Goal: Task Accomplishment & Management: Complete application form

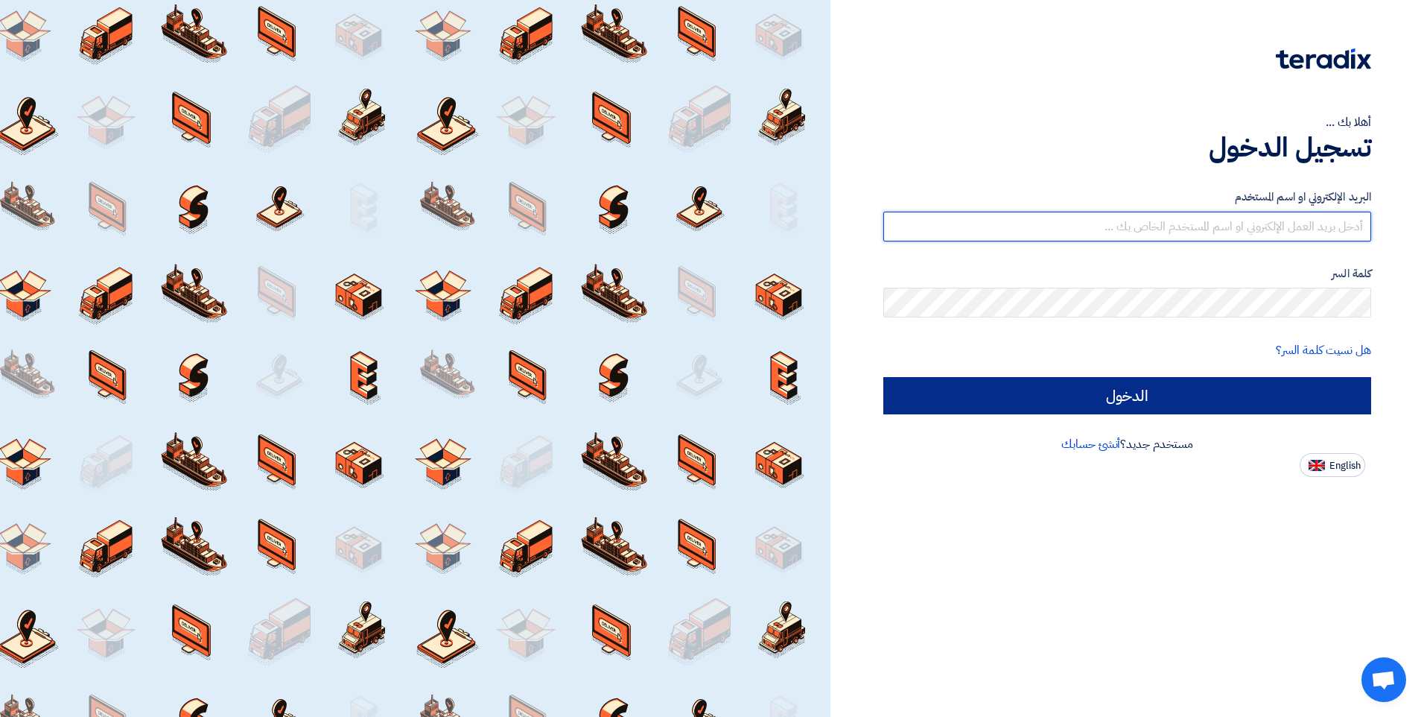
type input "egyseal2015@yahoo.com"
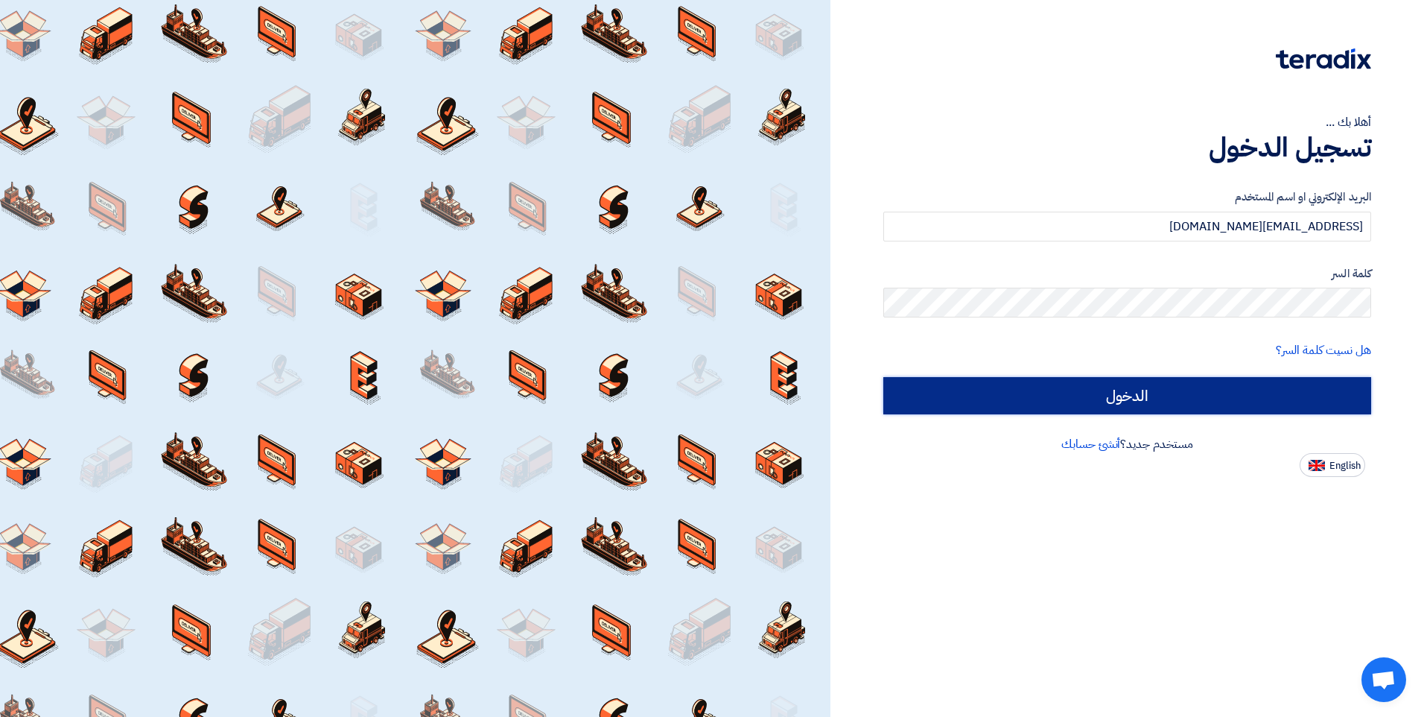
click at [1126, 400] on input "الدخول" at bounding box center [1128, 395] width 488 height 37
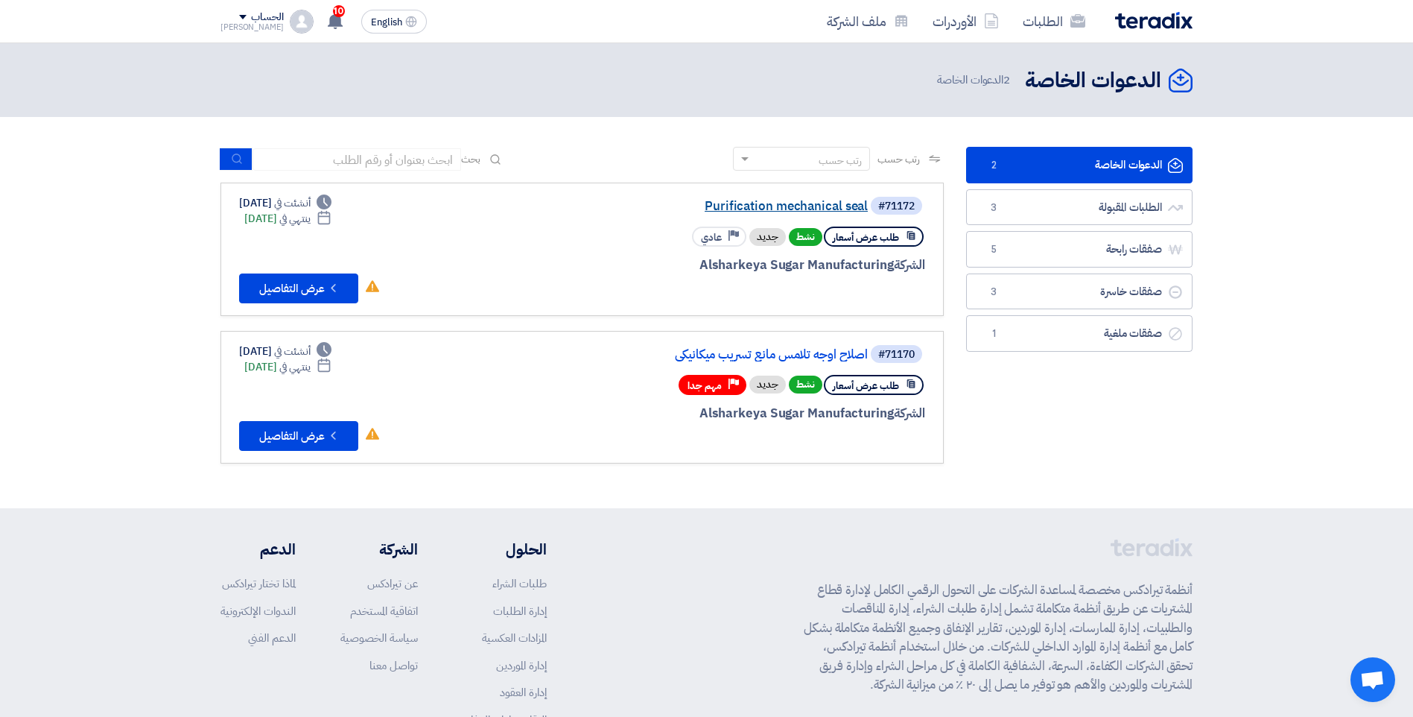
click at [803, 206] on link "Purification mechanical seal" at bounding box center [719, 206] width 298 height 13
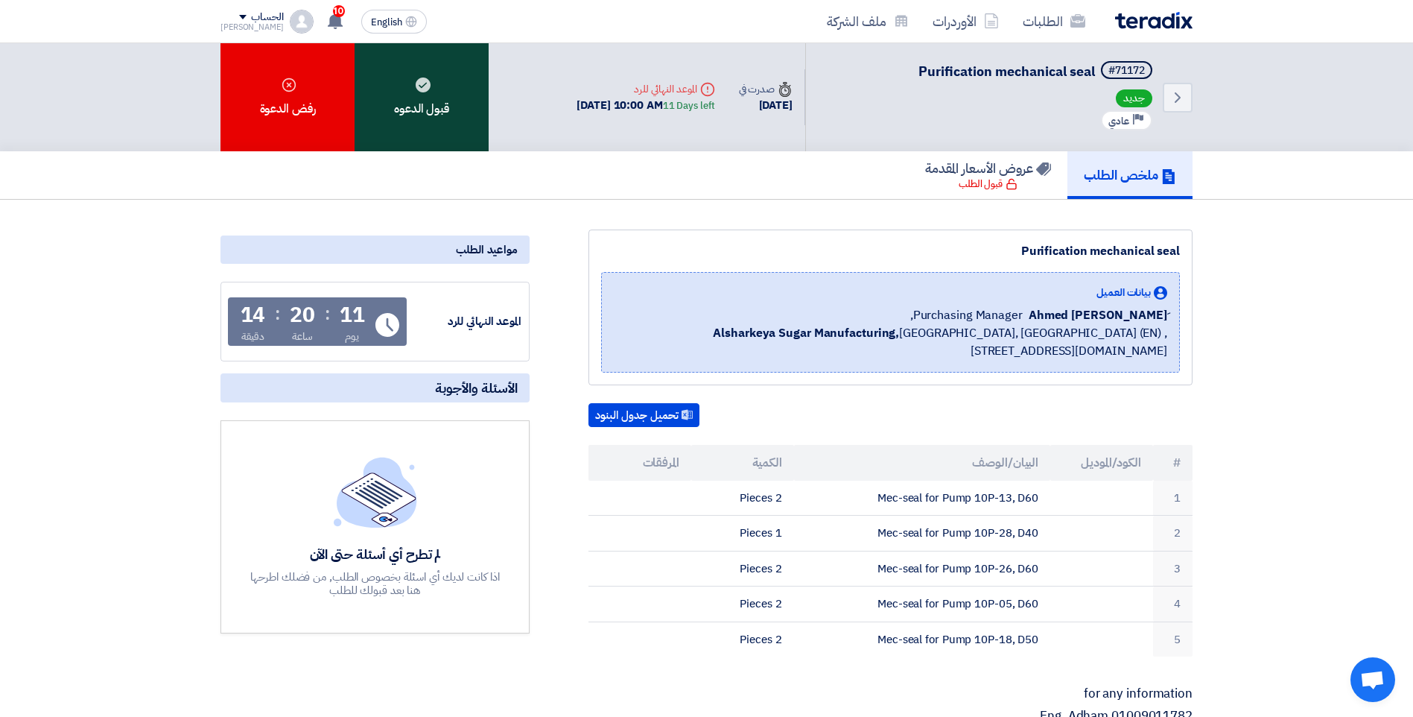
click at [412, 124] on div "قبول الدعوه" at bounding box center [422, 97] width 134 height 108
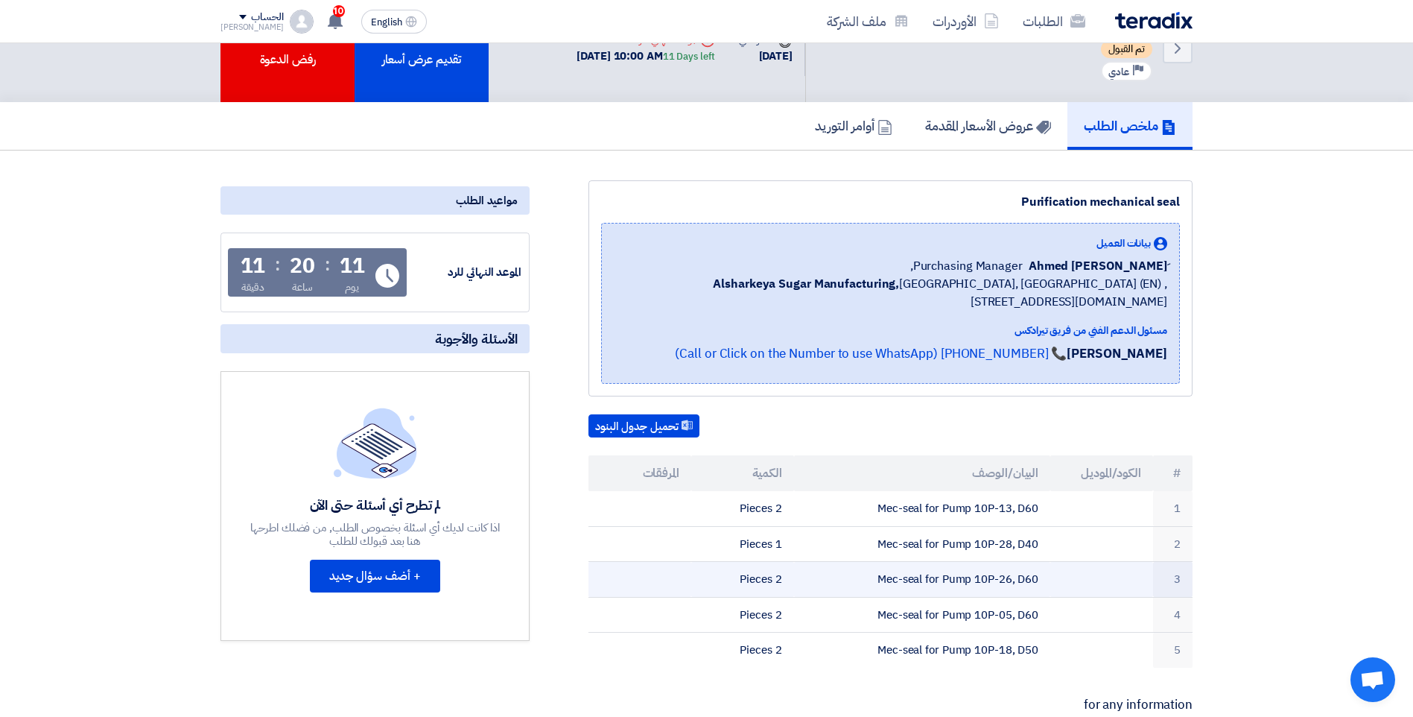
scroll to position [75, 0]
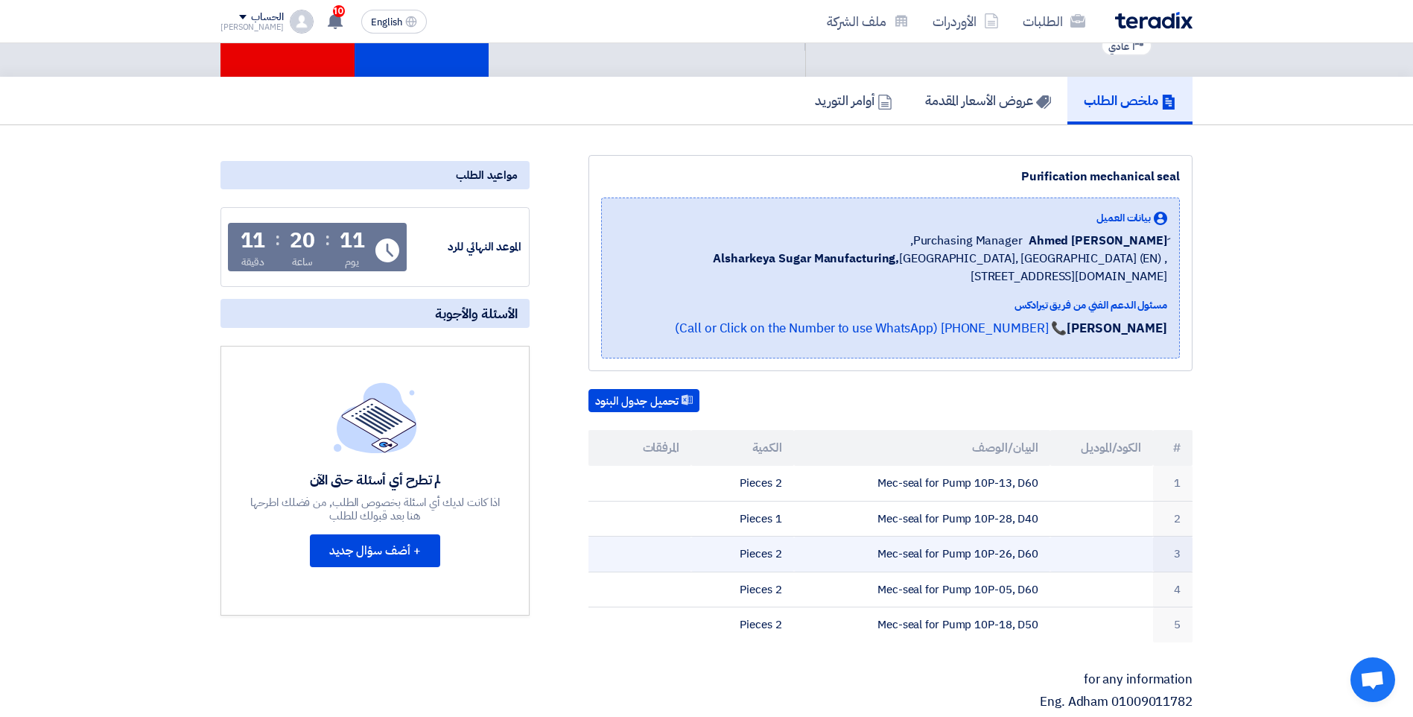
drag, startPoint x: 999, startPoint y: 554, endPoint x: 1011, endPoint y: 554, distance: 11.9
click at [1011, 554] on td "Mec-seal for Pump 10P-26, D60" at bounding box center [922, 554] width 257 height 36
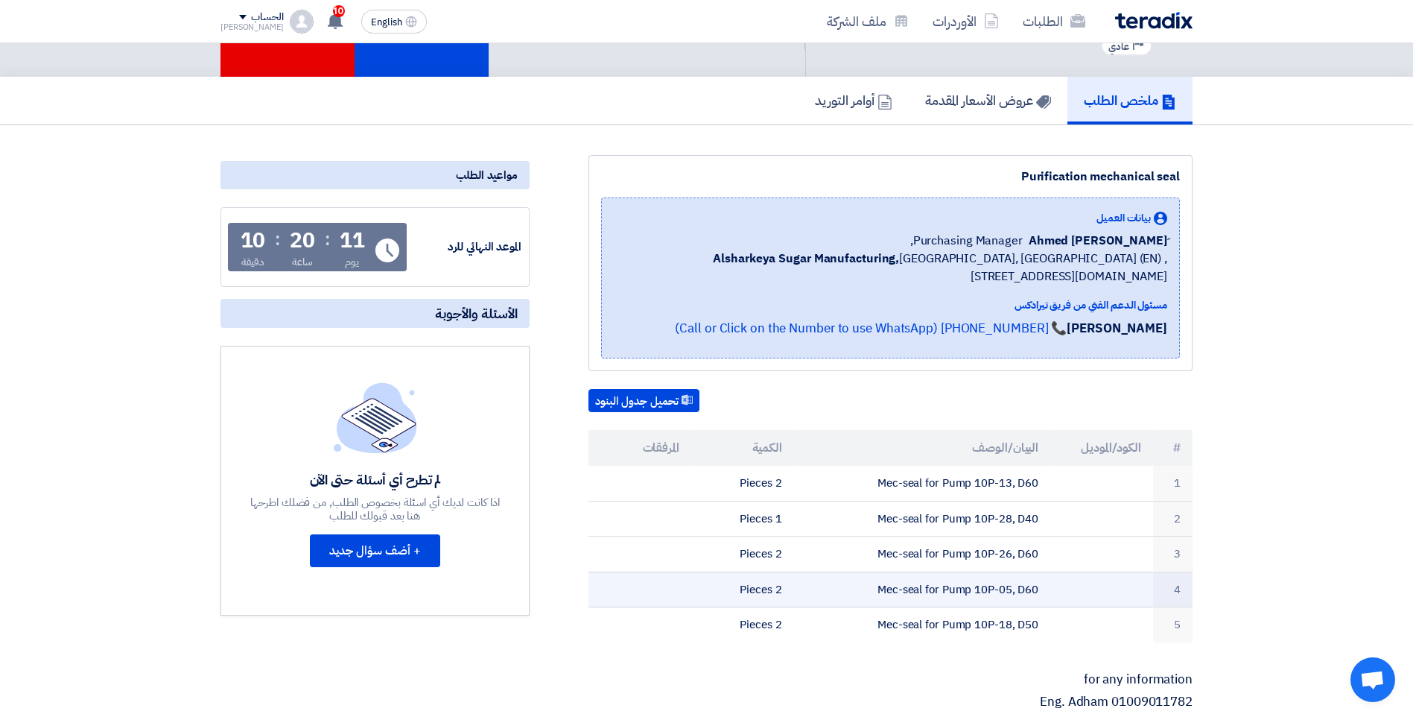
drag, startPoint x: 1011, startPoint y: 554, endPoint x: 995, endPoint y: 591, distance: 39.7
click at [995, 591] on td "Mec-seal for Pump 10P-05, D60" at bounding box center [922, 589] width 257 height 36
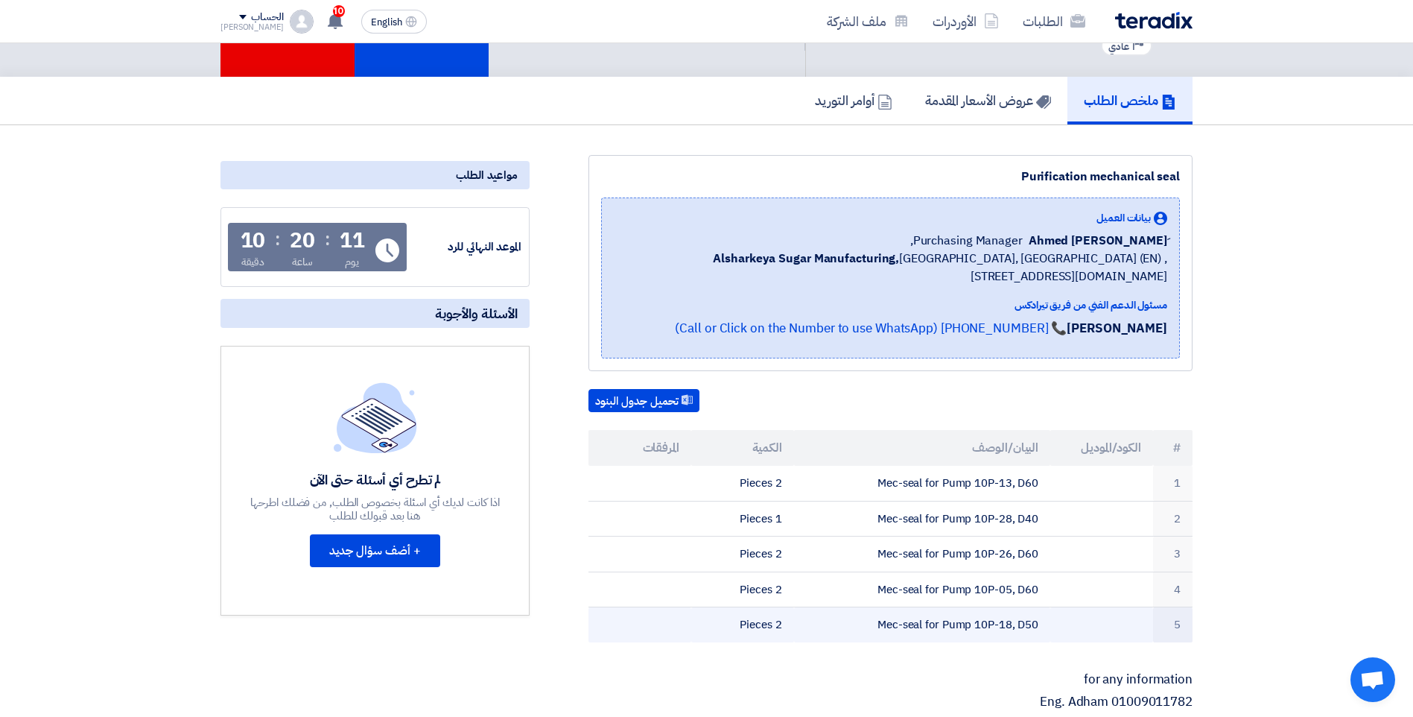
click at [926, 620] on td "Mec-seal for Pump 10P-18, D50" at bounding box center [922, 624] width 257 height 35
click at [934, 625] on td "Mec-seal for Pump 10P-18, D50" at bounding box center [922, 624] width 257 height 35
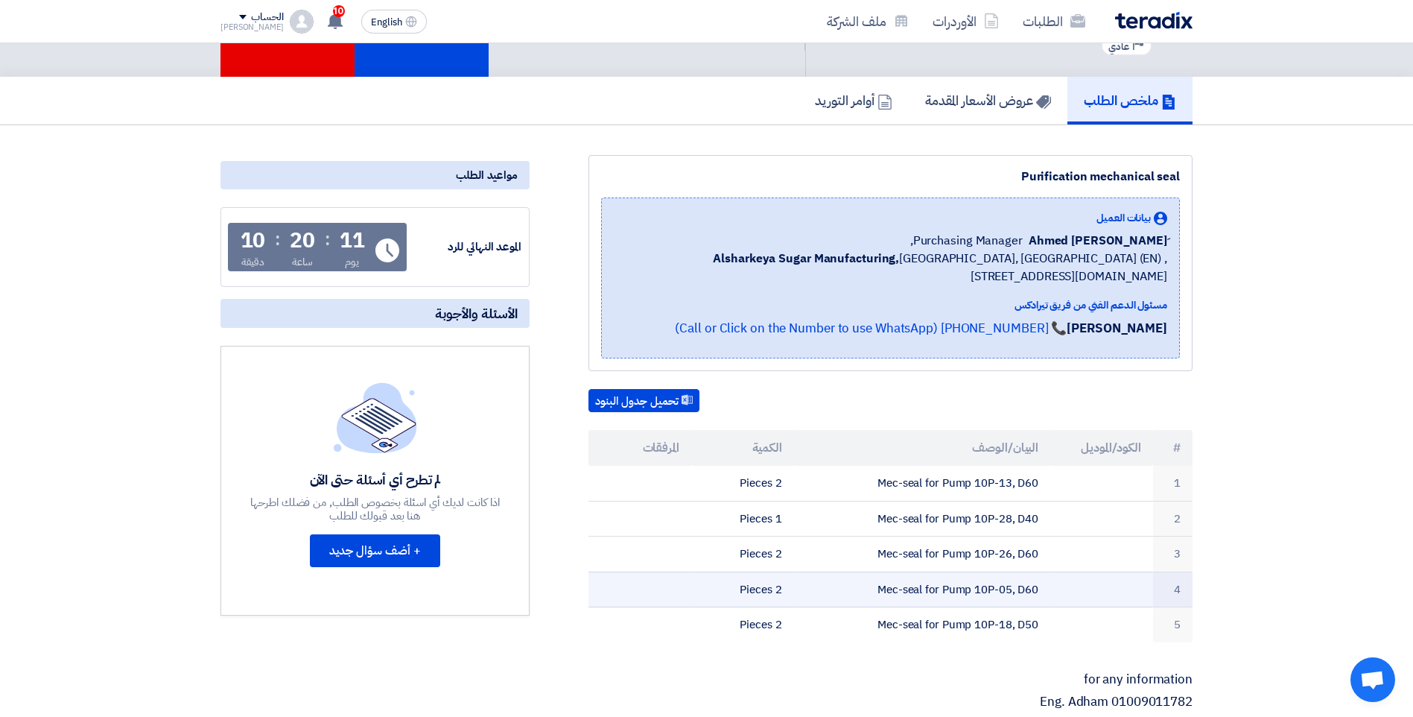
click at [942, 597] on td "Mec-seal for Pump 10P-05, D60" at bounding box center [922, 589] width 257 height 36
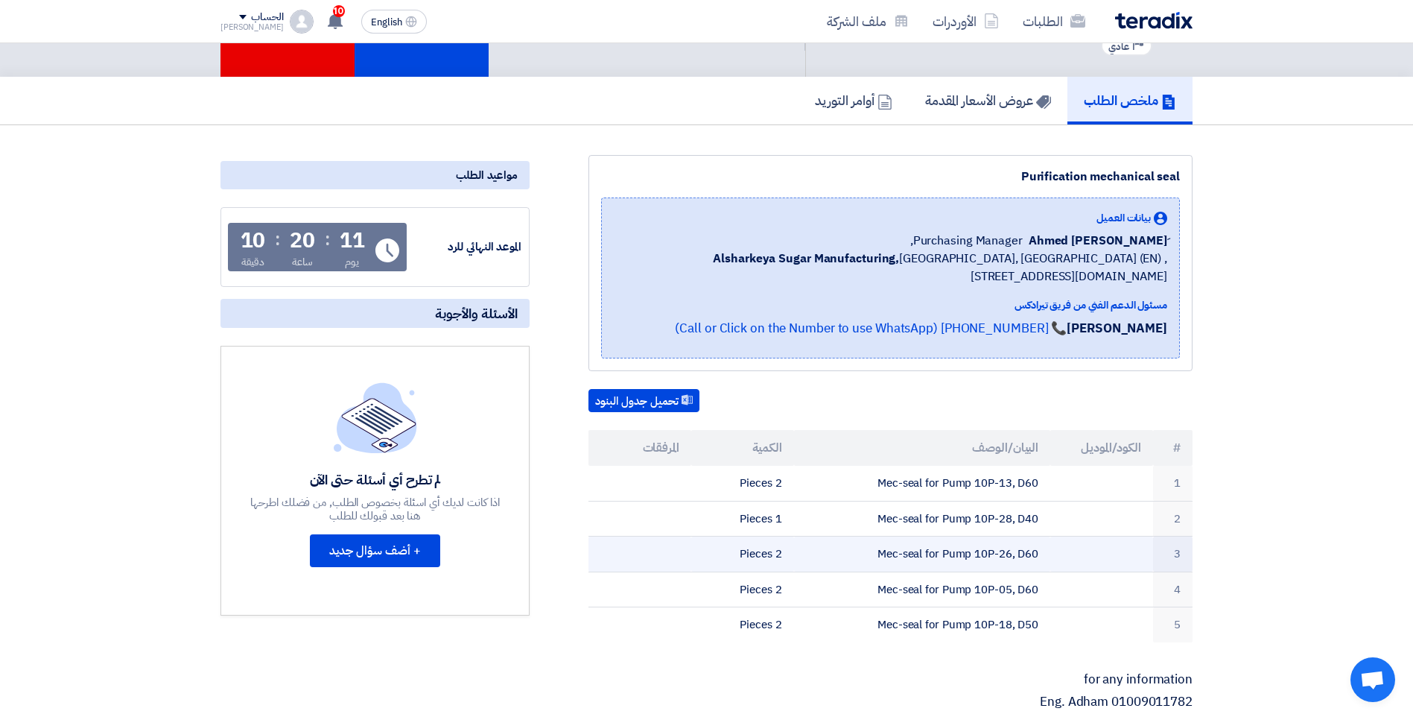
click at [962, 559] on td "Mec-seal for Pump 10P-26, D60" at bounding box center [922, 554] width 257 height 36
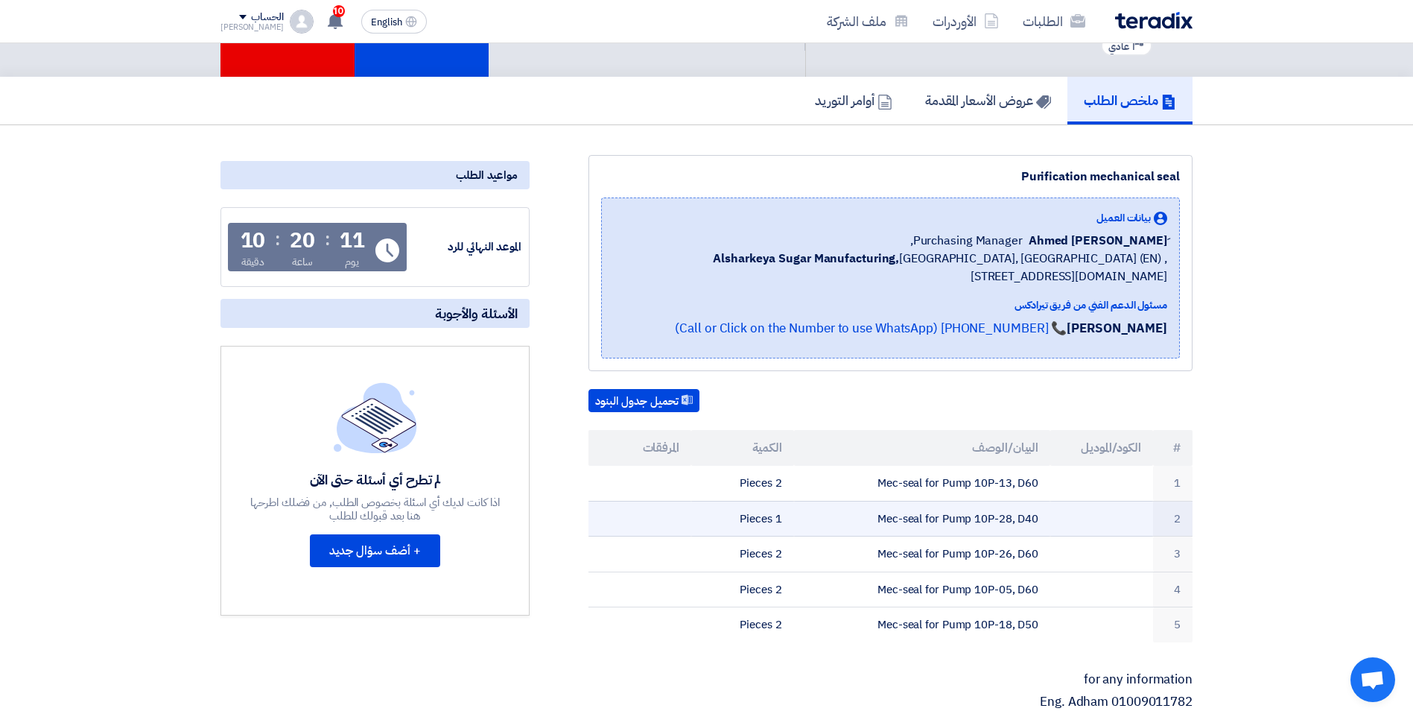
click at [963, 516] on td "Mec-seal for Pump 10P-28, D40" at bounding box center [922, 519] width 257 height 36
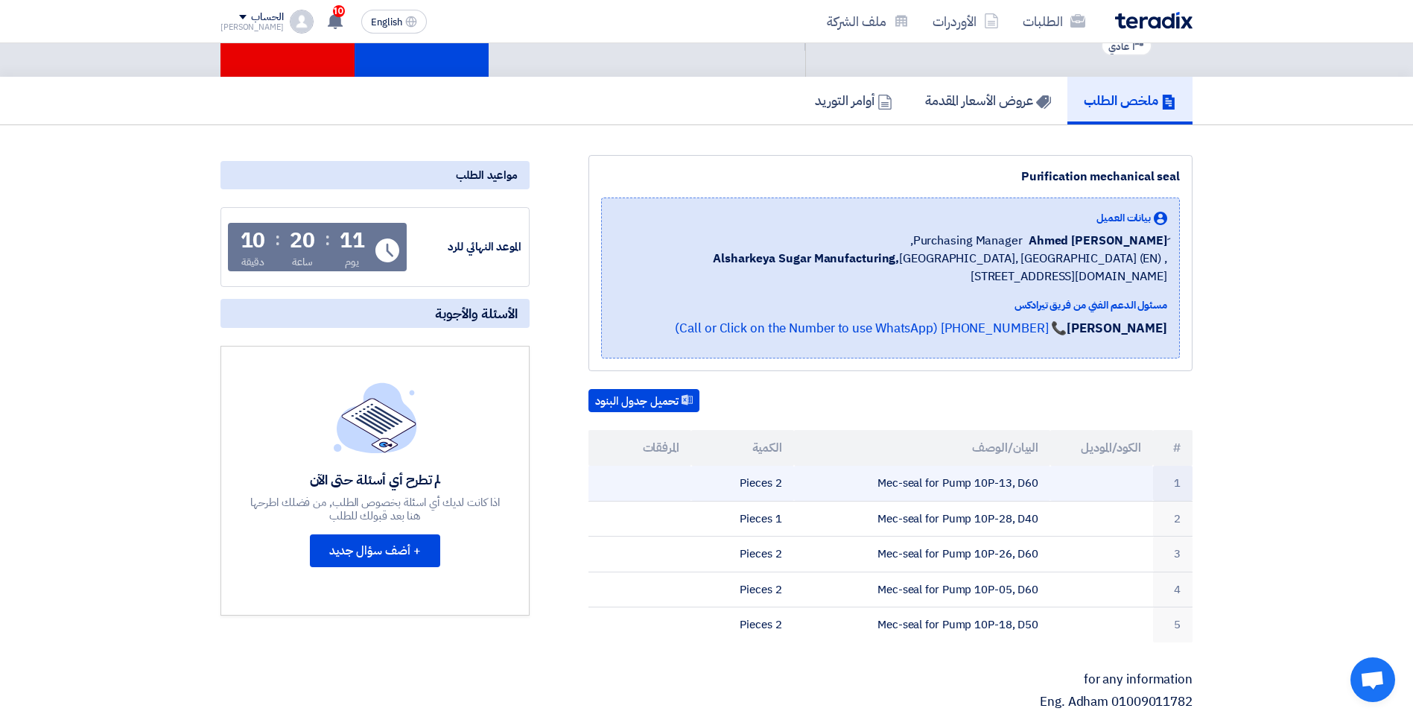
click at [962, 481] on td "Mec-seal for Pump 10P-13, D60" at bounding box center [922, 483] width 257 height 35
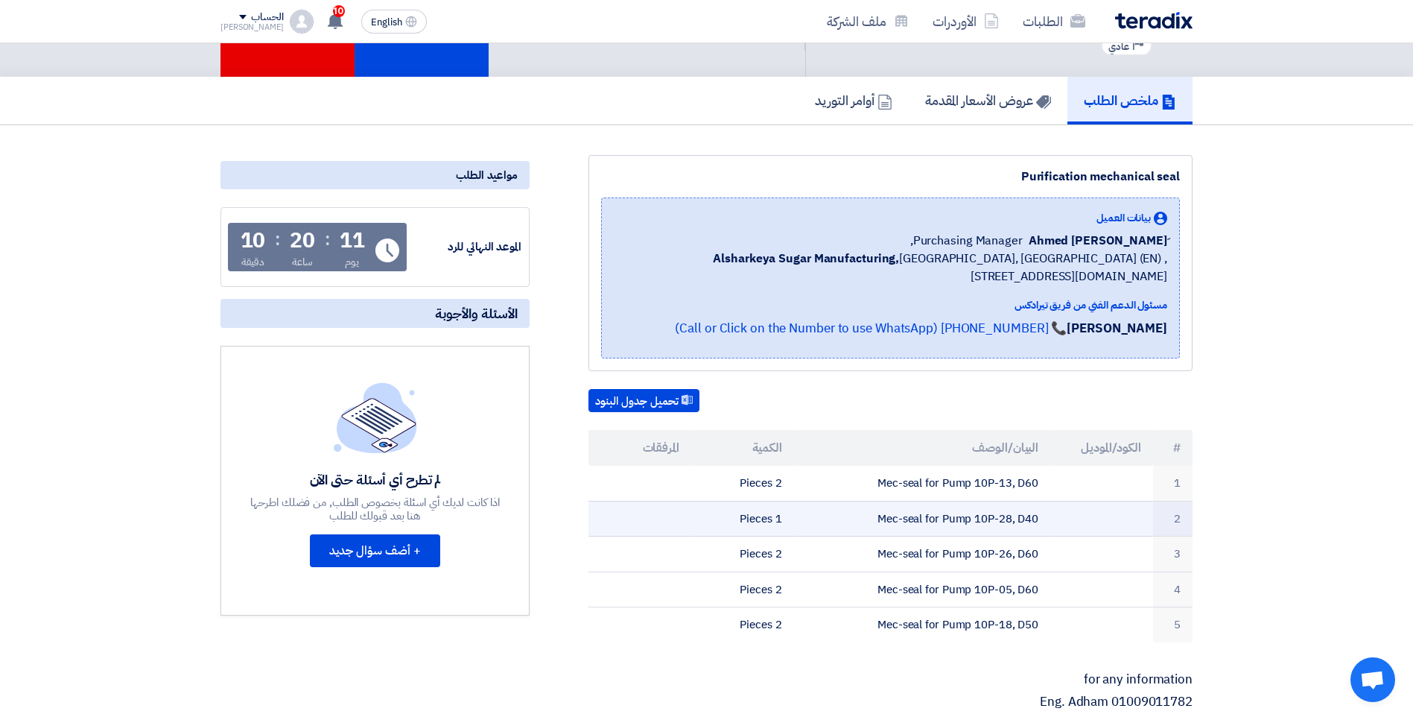
click at [990, 519] on td "Mec-seal for Pump 10P-28, D40" at bounding box center [922, 519] width 257 height 36
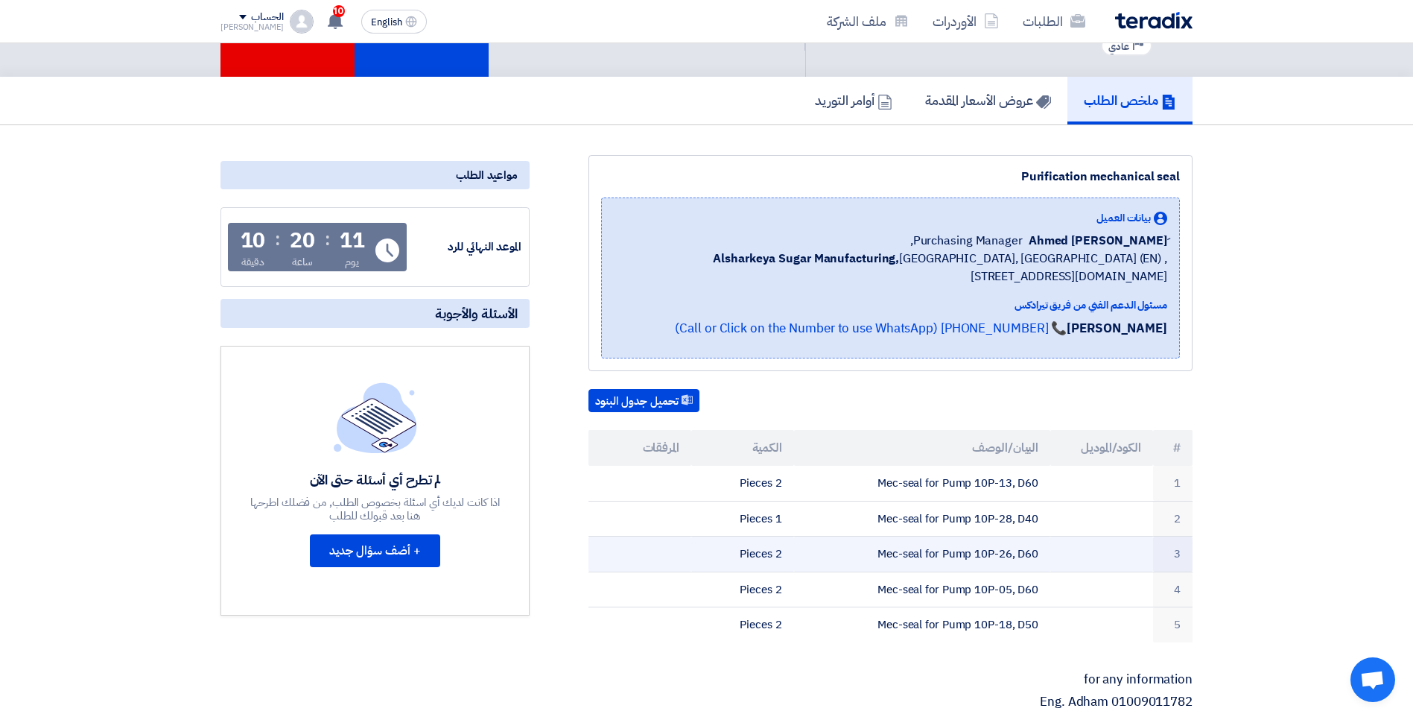
click at [999, 556] on td "Mec-seal for Pump 10P-26, D60" at bounding box center [922, 554] width 257 height 36
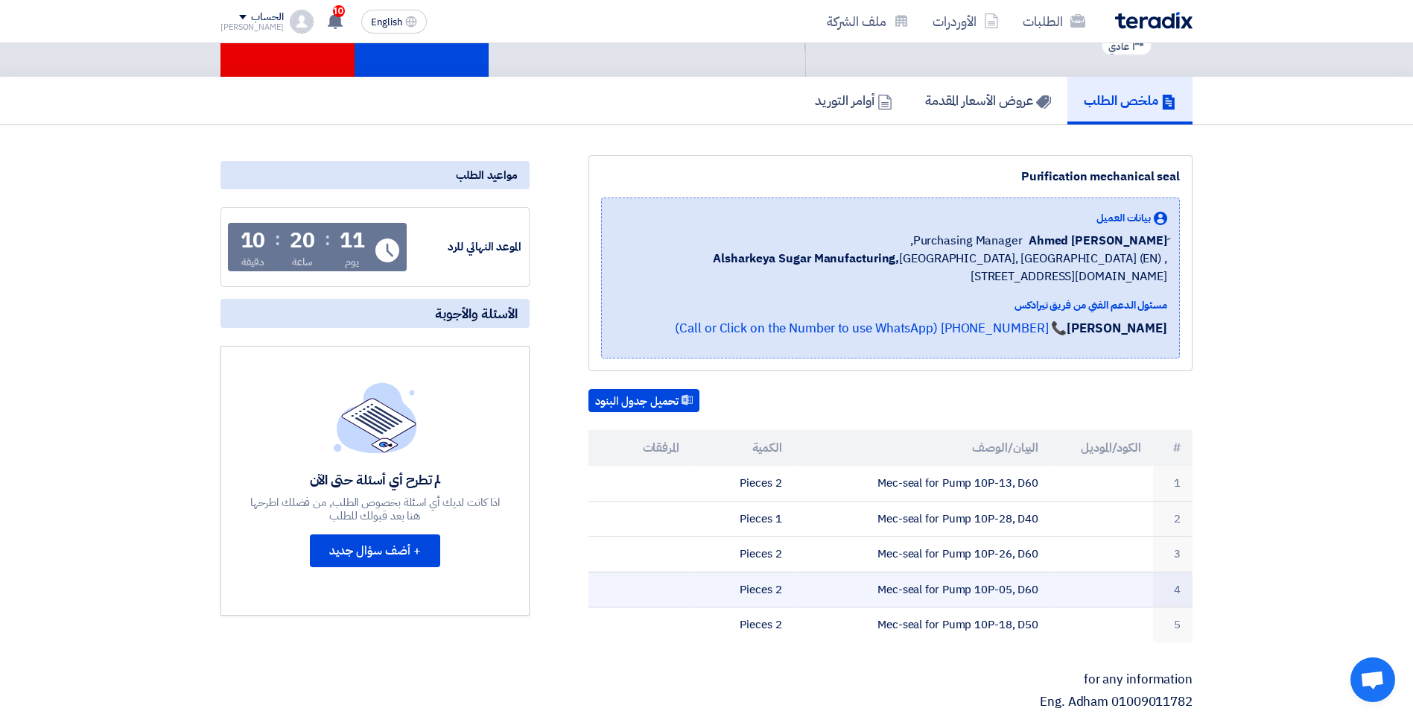
click at [1002, 582] on td "Mec-seal for Pump 10P-05, D60" at bounding box center [922, 589] width 257 height 36
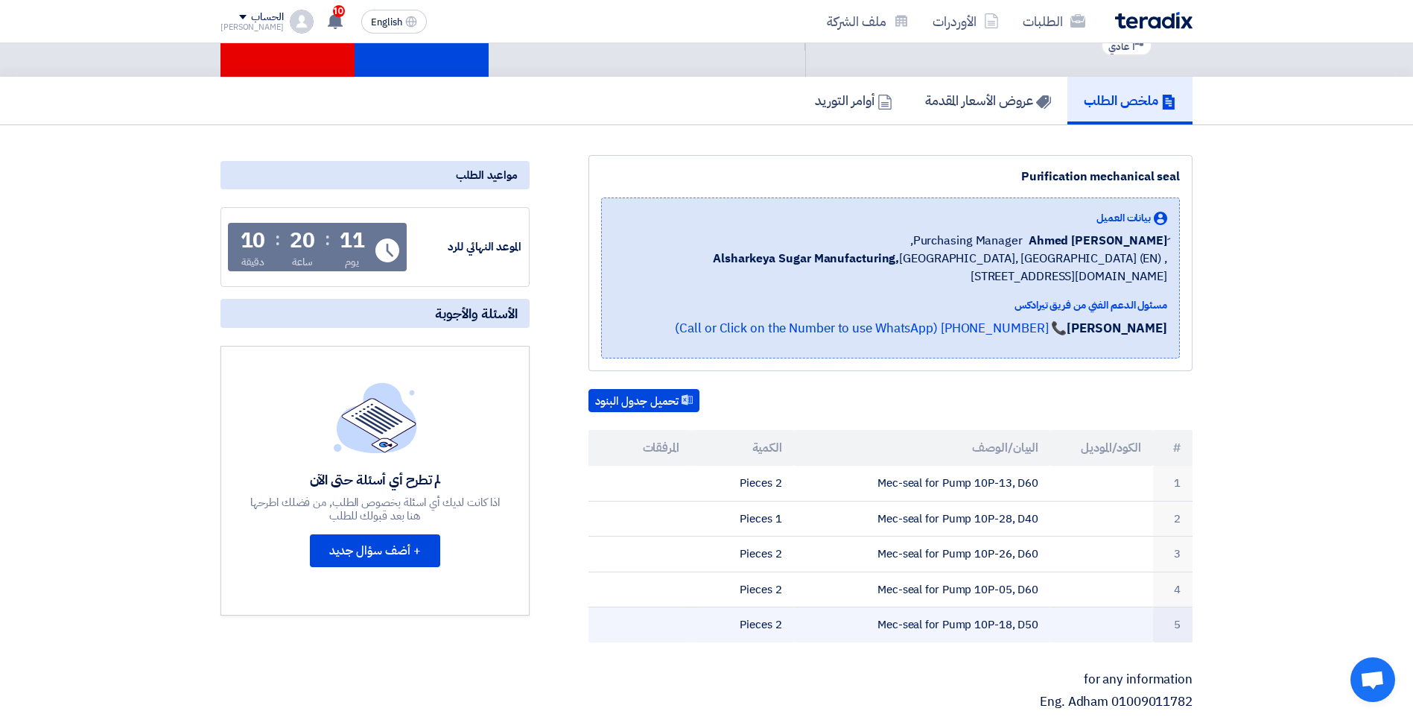
click at [996, 615] on td "Mec-seal for Pump 10P-18, D50" at bounding box center [922, 624] width 257 height 35
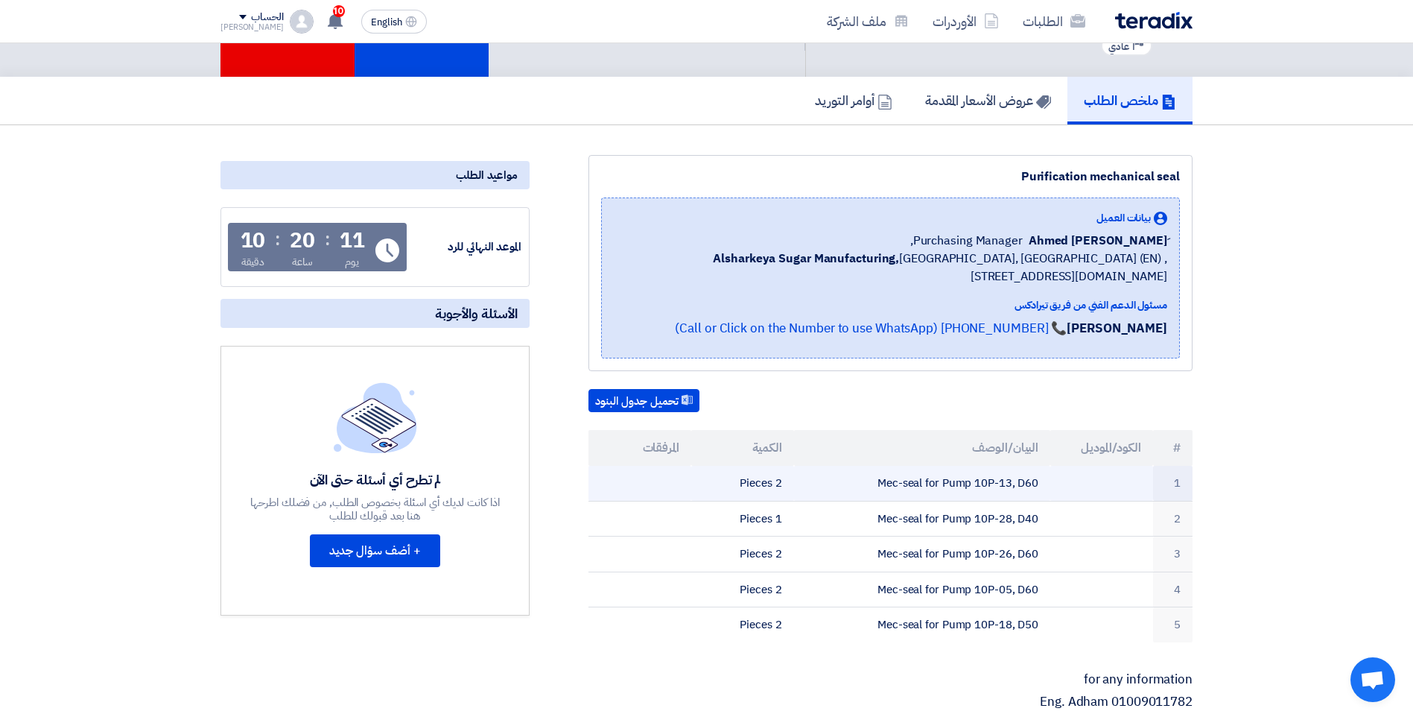
click at [770, 491] on td "2 Pieces" at bounding box center [742, 483] width 103 height 35
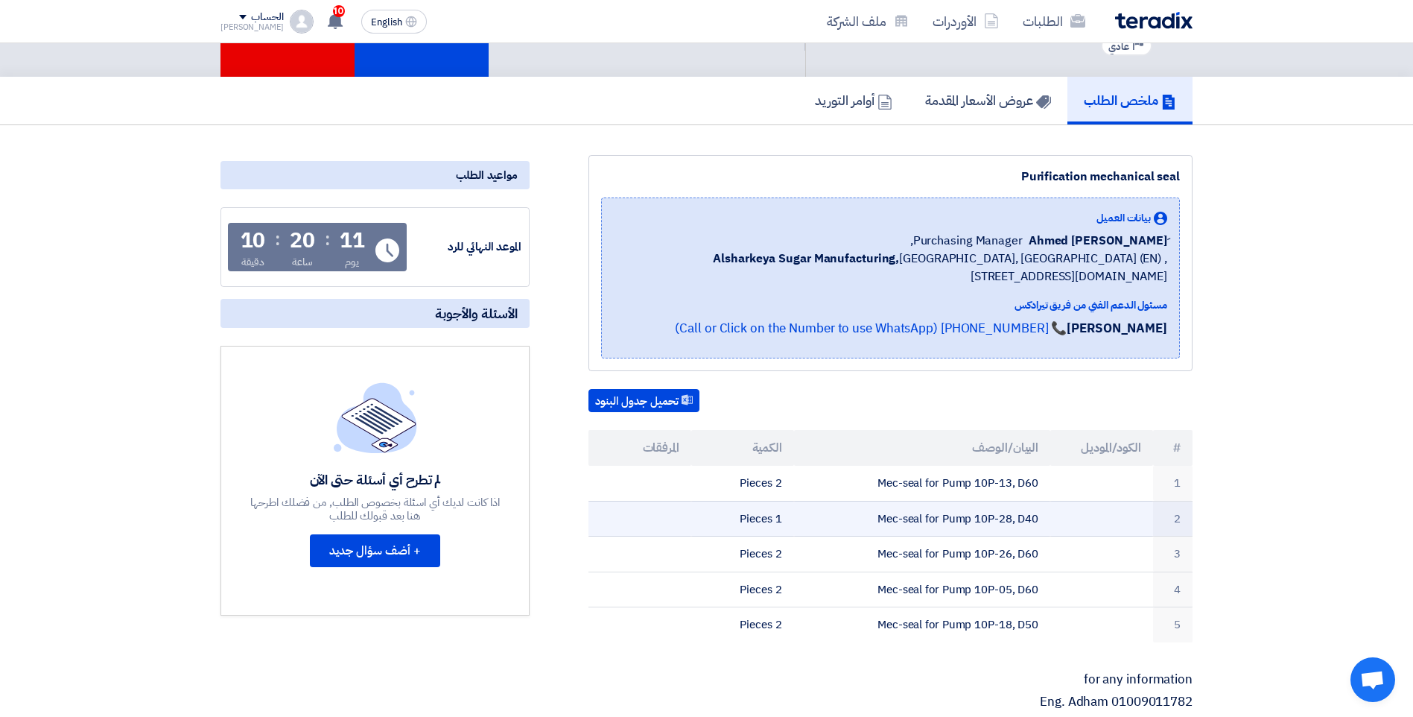
click at [775, 513] on td "1 Pieces" at bounding box center [742, 519] width 103 height 36
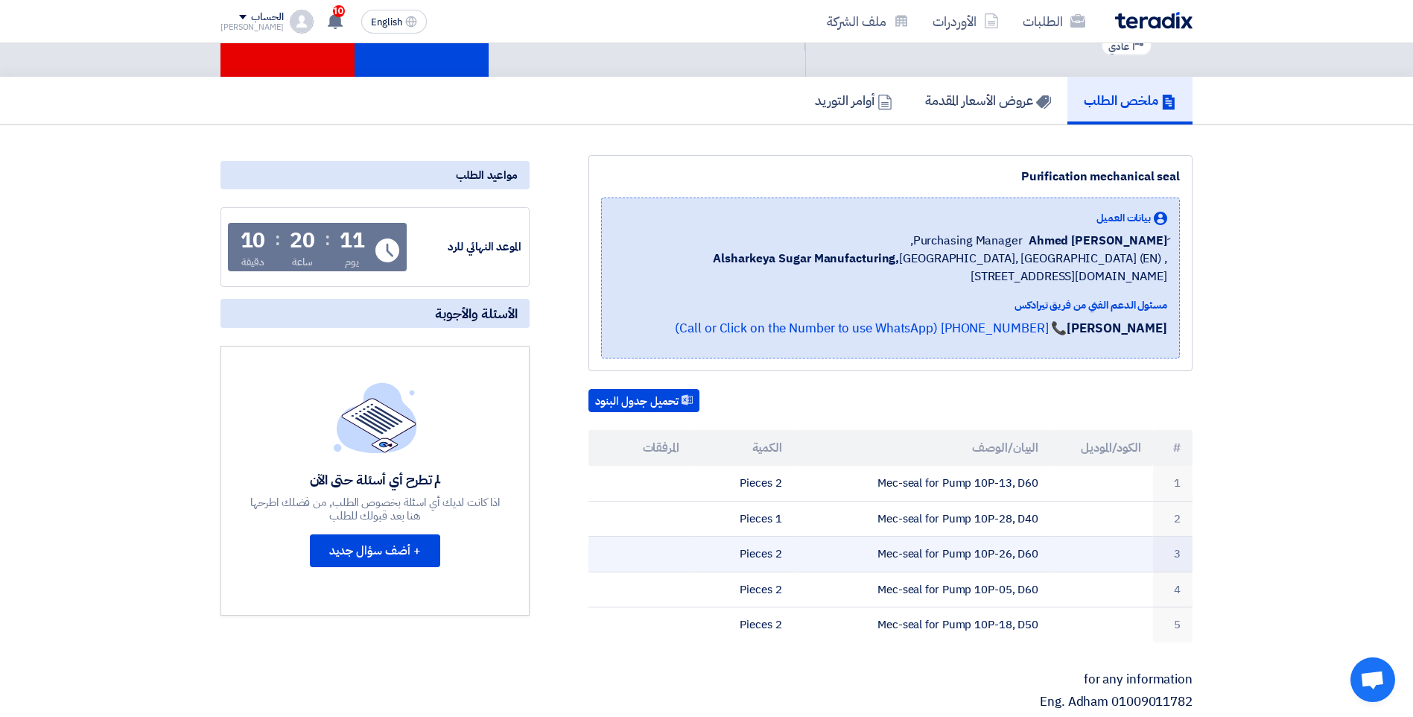
click at [793, 557] on td "2 Pieces" at bounding box center [742, 554] width 103 height 36
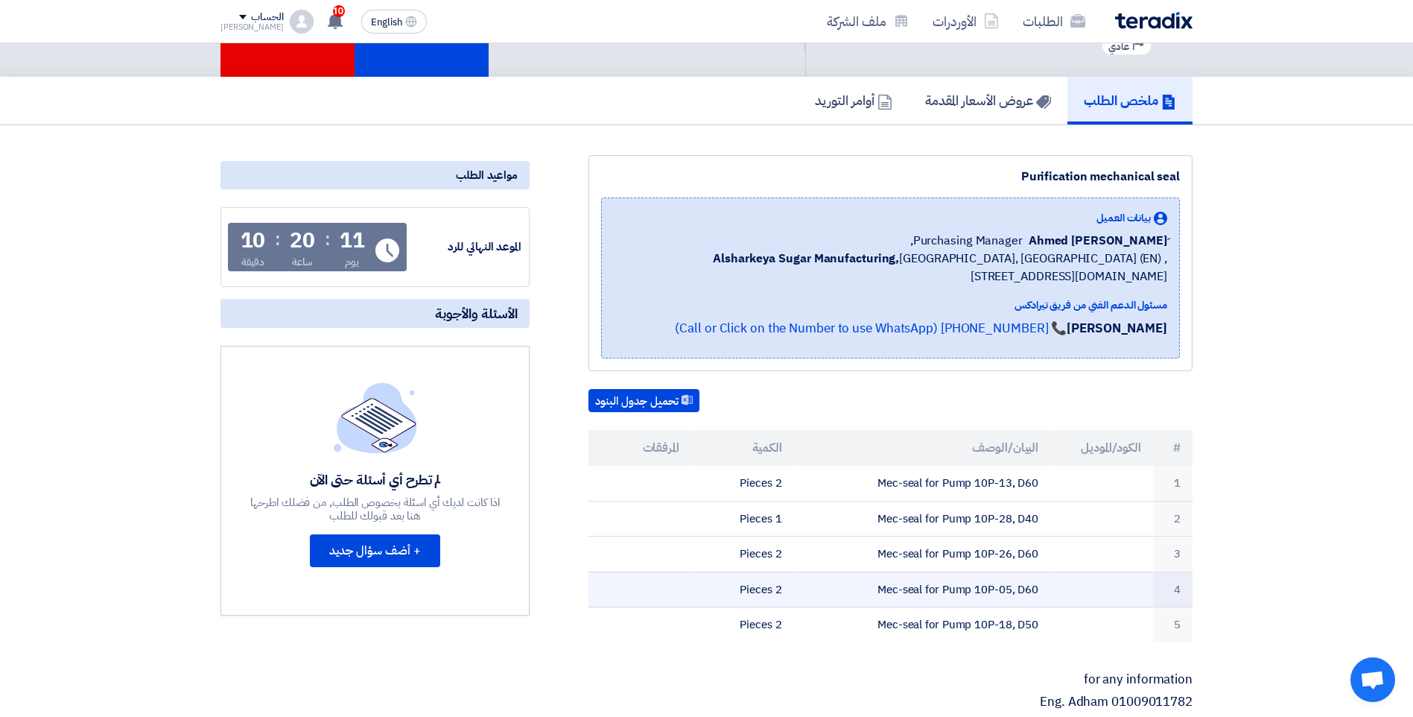
click at [801, 588] on td "Mec-seal for Pump 10P-05, D60" at bounding box center [922, 589] width 257 height 36
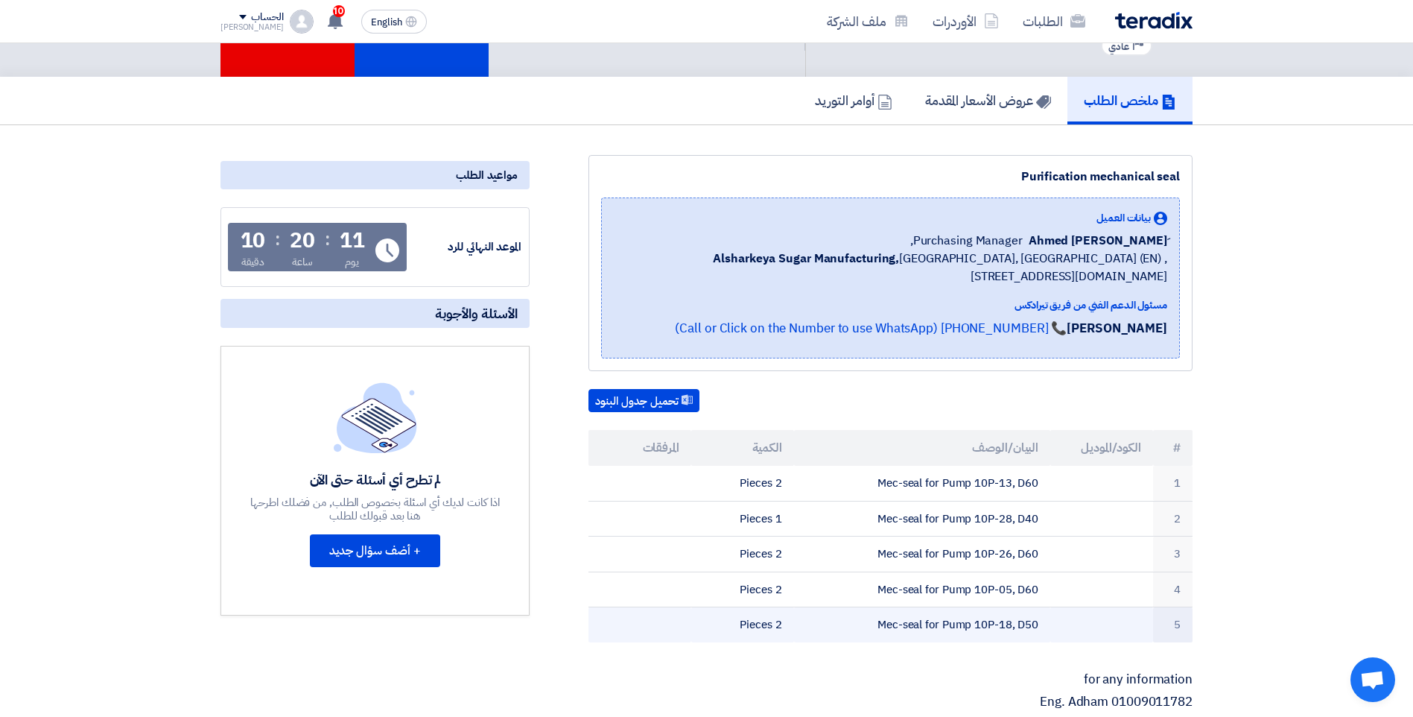
click at [811, 633] on td "Mec-seal for Pump 10P-18, D50" at bounding box center [922, 624] width 257 height 35
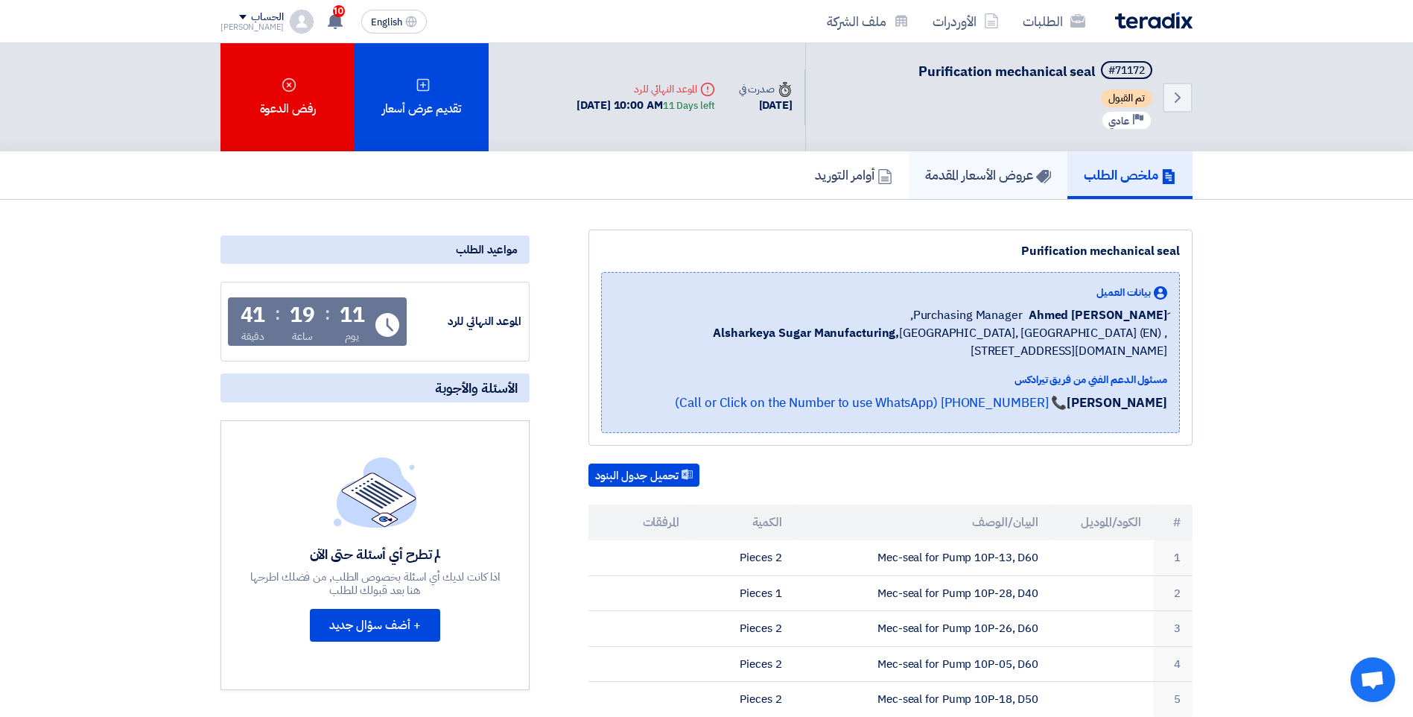
click at [980, 178] on h5 "عروض الأسعار المقدمة" at bounding box center [988, 174] width 126 height 17
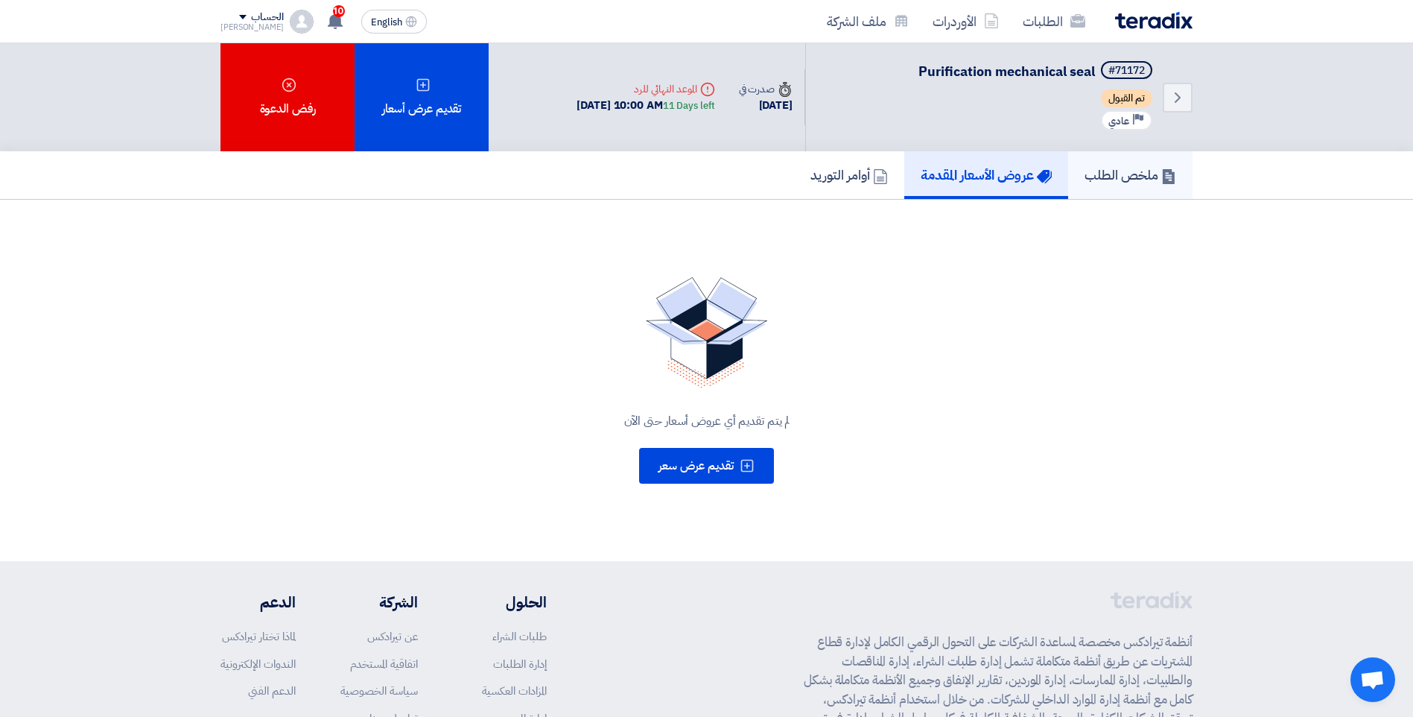
click at [1098, 177] on h5 "ملخص الطلب" at bounding box center [1131, 174] width 92 height 17
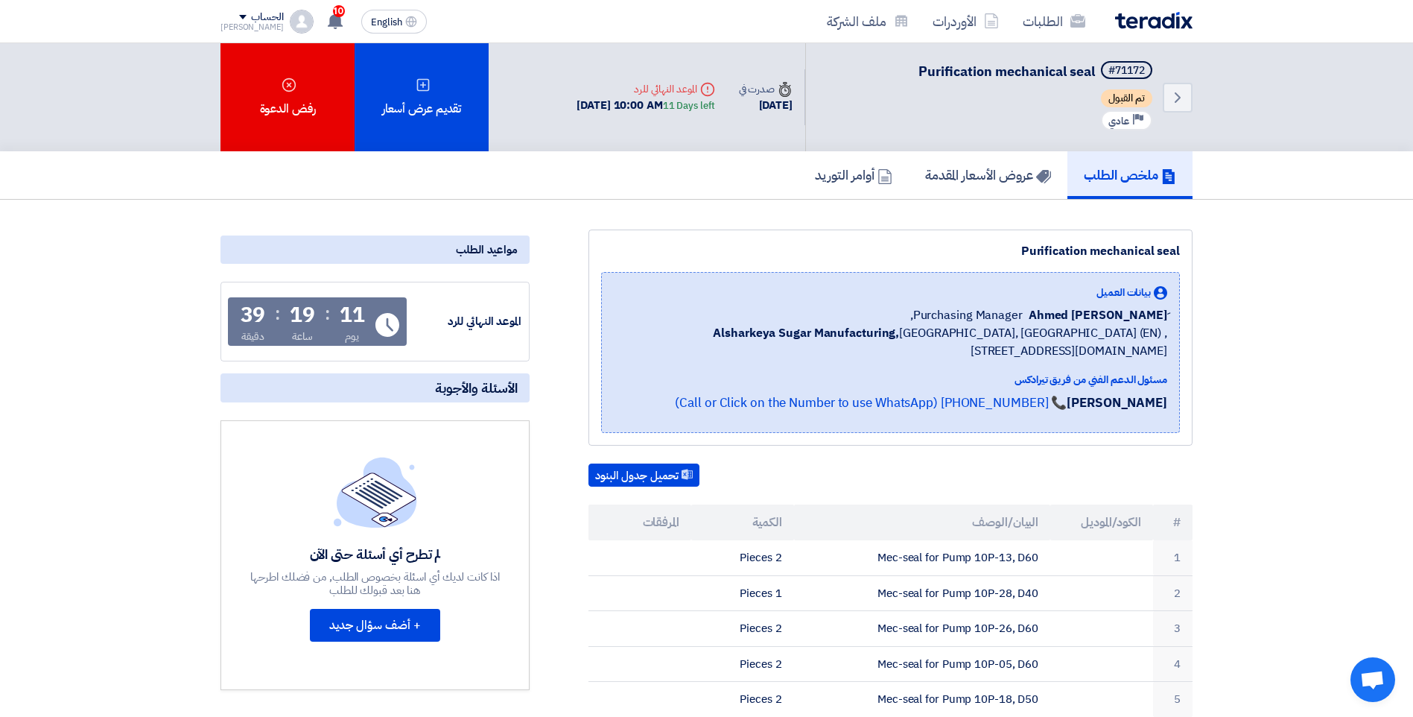
click at [486, 324] on div "الموعد النهائي للرد" at bounding box center [466, 321] width 112 height 17
